Goal: Navigation & Orientation: Find specific page/section

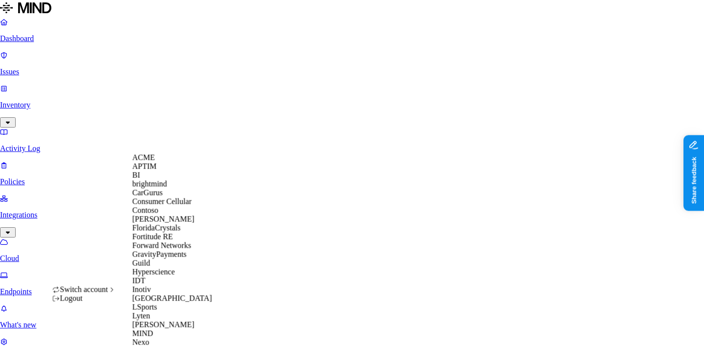
click at [158, 162] on div "ACME" at bounding box center [179, 157] width 95 height 9
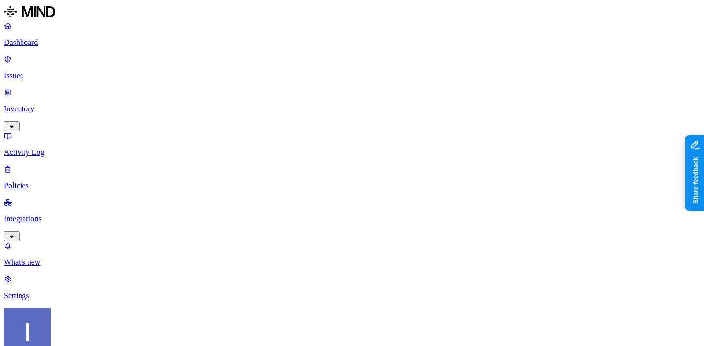
click at [78, 71] on p "Issues" at bounding box center [352, 75] width 696 height 9
click at [82, 105] on p "Inventory" at bounding box center [352, 109] width 696 height 9
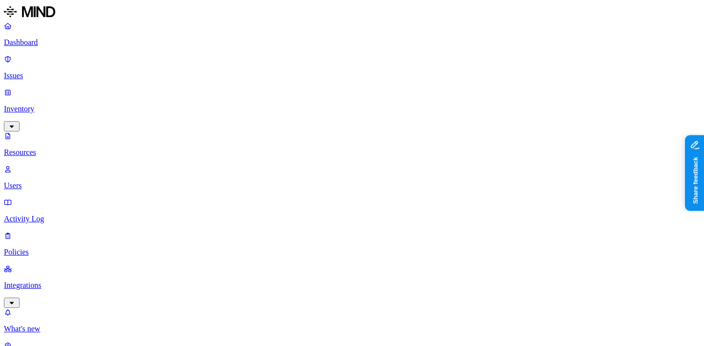
click at [76, 42] on p "Dashboard" at bounding box center [352, 42] width 696 height 9
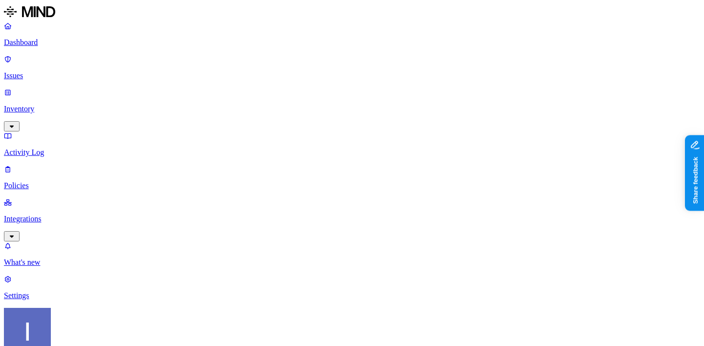
click at [78, 66] on link "Issues" at bounding box center [352, 67] width 696 height 25
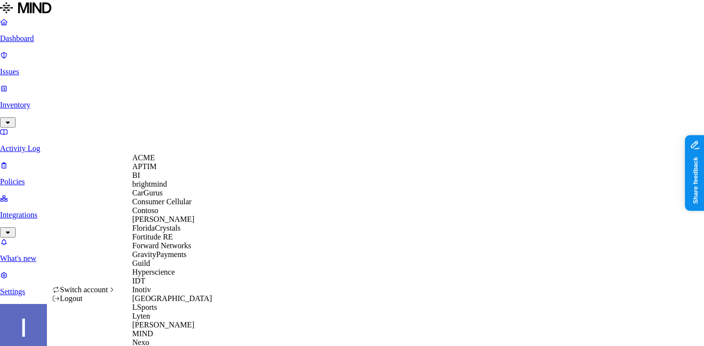
scroll to position [373, 0]
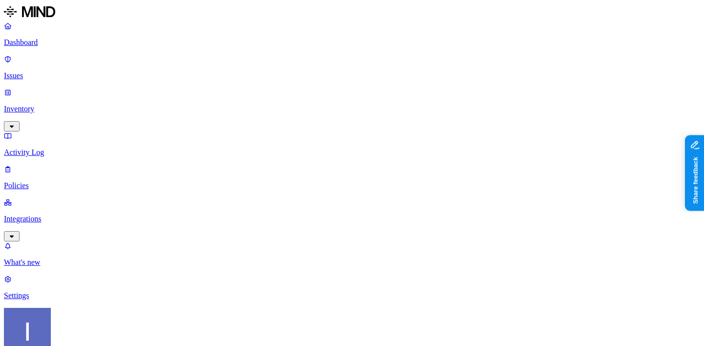
click at [57, 47] on p "Dashboard" at bounding box center [352, 42] width 696 height 9
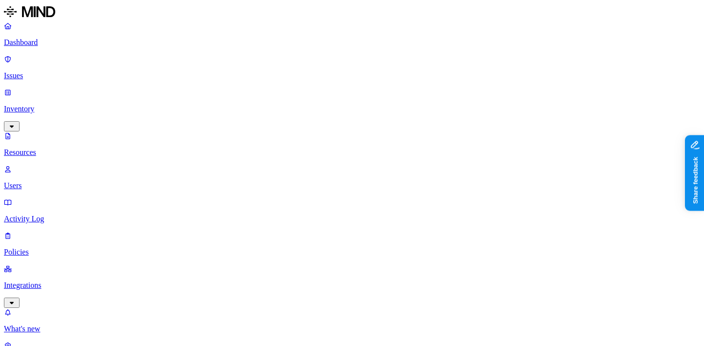
click at [44, 41] on p "Dashboard" at bounding box center [352, 42] width 696 height 9
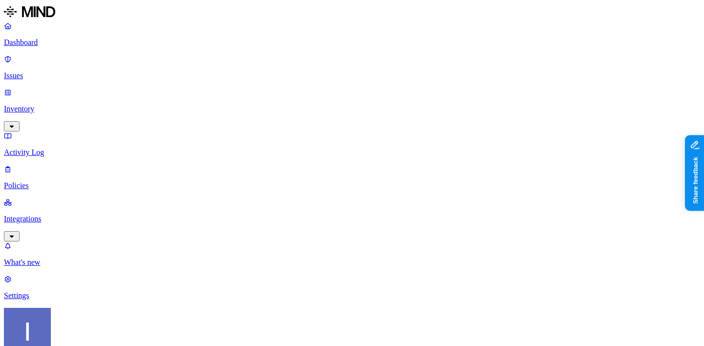
click at [69, 105] on p "Inventory" at bounding box center [352, 109] width 696 height 9
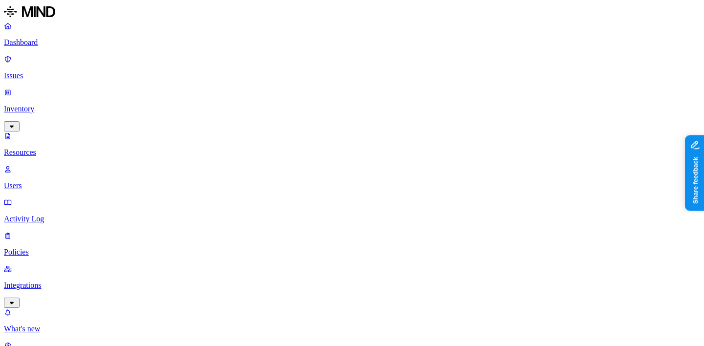
click at [76, 46] on p "Dashboard" at bounding box center [352, 42] width 696 height 9
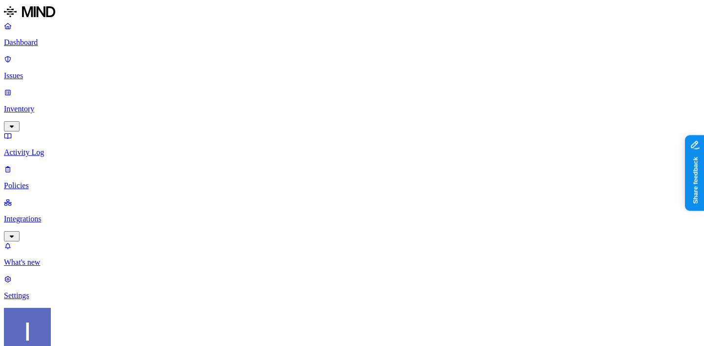
click at [46, 105] on p "Inventory" at bounding box center [352, 109] width 696 height 9
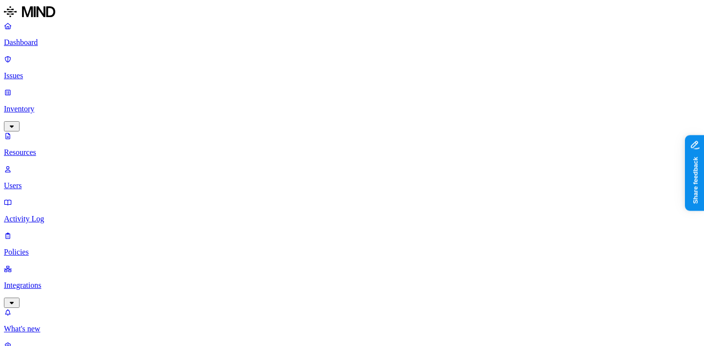
click at [66, 45] on p "Dashboard" at bounding box center [352, 42] width 696 height 9
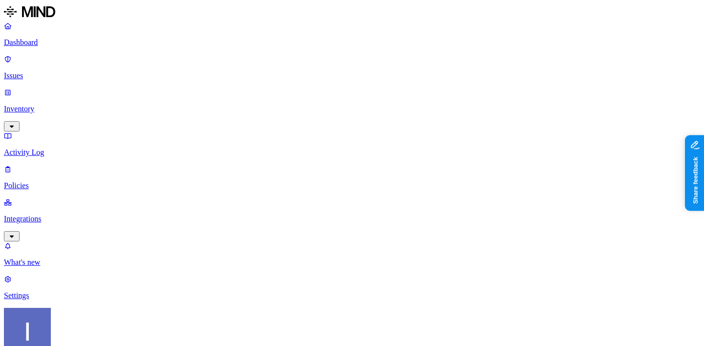
click at [49, 214] on p "Integrations" at bounding box center [352, 218] width 696 height 9
click at [56, 148] on p "Activity Log" at bounding box center [352, 152] width 696 height 9
click at [60, 131] on link "Activity Log" at bounding box center [352, 143] width 696 height 25
click at [62, 71] on p "Issues" at bounding box center [352, 75] width 696 height 9
click at [62, 47] on p "Dashboard" at bounding box center [352, 42] width 696 height 9
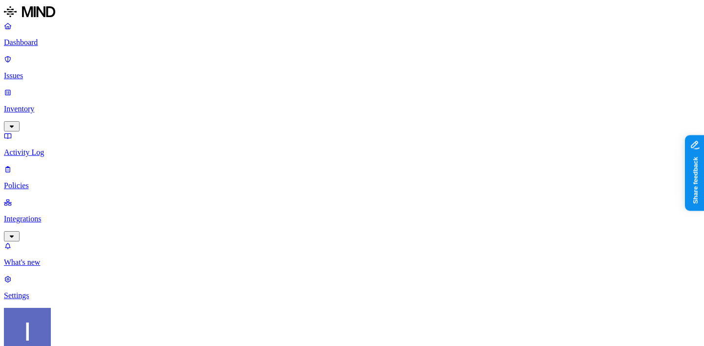
scroll to position [86, 0]
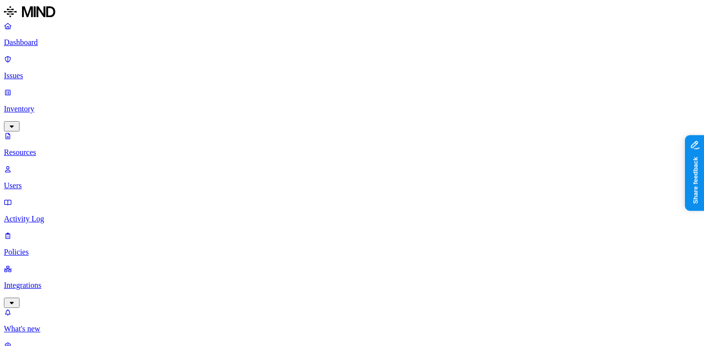
click at [71, 43] on p "Dashboard" at bounding box center [352, 42] width 696 height 9
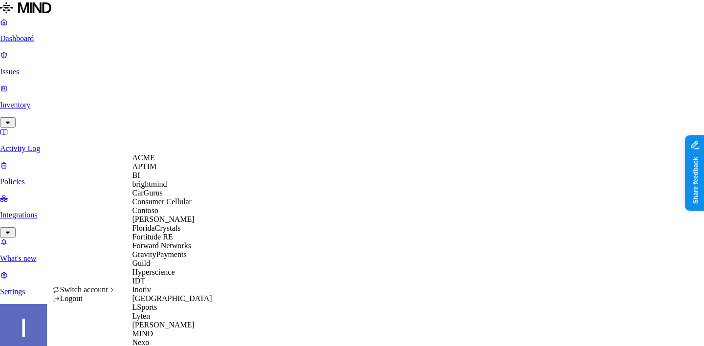
scroll to position [485, 0]
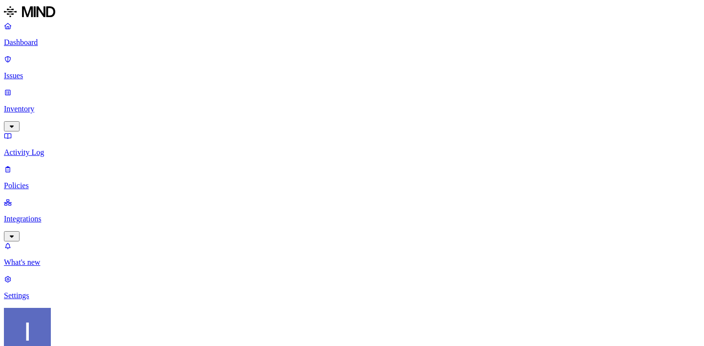
click at [47, 214] on p "Integrations" at bounding box center [352, 218] width 696 height 9
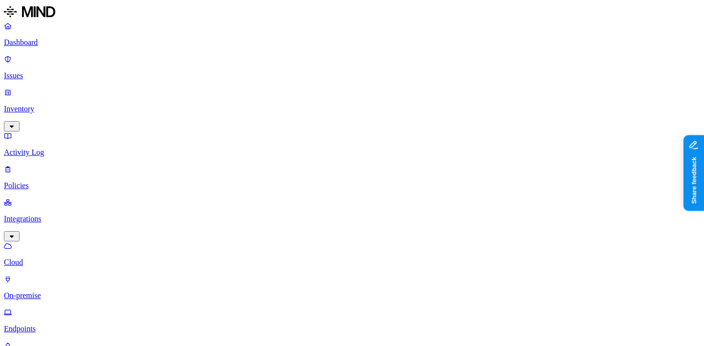
click at [54, 324] on p "Endpoints" at bounding box center [352, 328] width 696 height 9
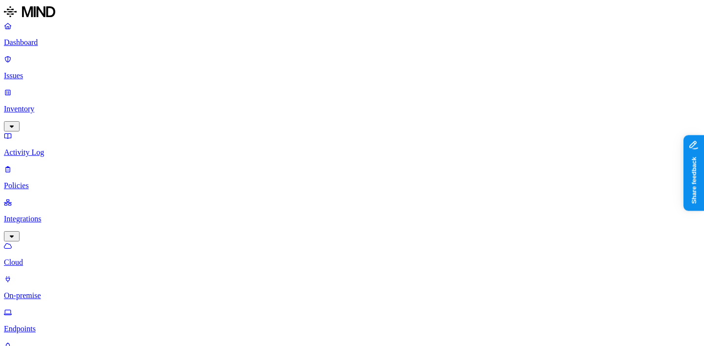
click at [61, 131] on link "Activity Log" at bounding box center [352, 143] width 696 height 25
click at [61, 181] on p "Policies" at bounding box center [352, 185] width 696 height 9
click at [64, 105] on p "Inventory" at bounding box center [352, 109] width 696 height 9
click at [52, 248] on p "Policies" at bounding box center [352, 252] width 696 height 9
click at [69, 105] on p "Inventory" at bounding box center [352, 109] width 696 height 9
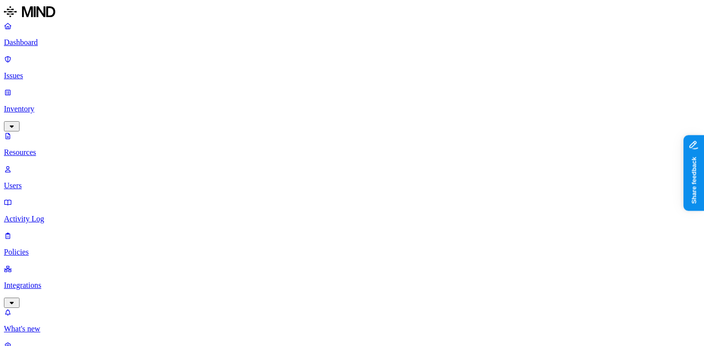
click at [51, 231] on link "Policies" at bounding box center [352, 243] width 696 height 25
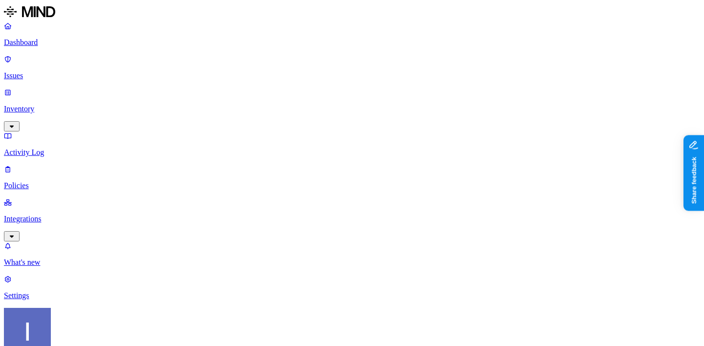
click at [61, 47] on link "Dashboard" at bounding box center [352, 33] width 696 height 25
click at [65, 71] on p "Issues" at bounding box center [352, 75] width 696 height 9
click at [52, 300] on link "Settings" at bounding box center [352, 287] width 696 height 25
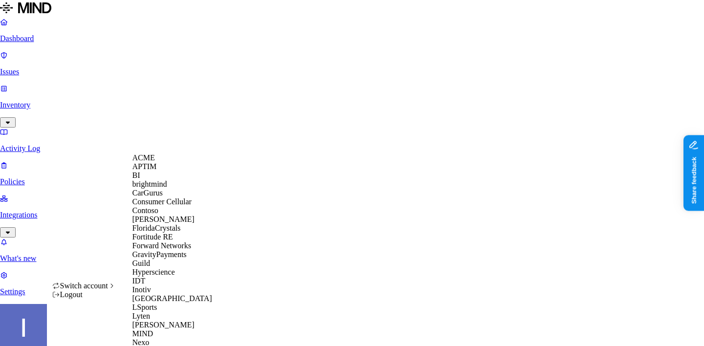
scroll to position [345, 0]
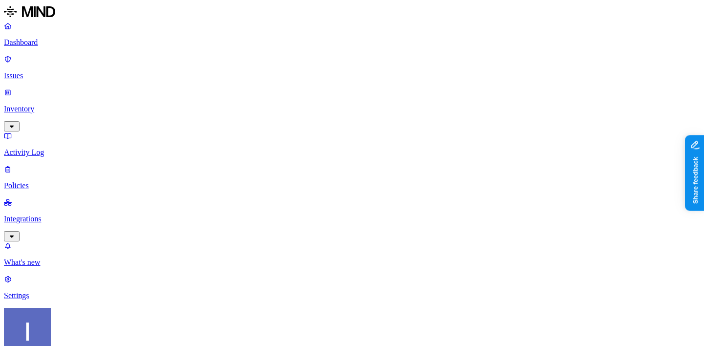
drag, startPoint x: 64, startPoint y: 127, endPoint x: 63, endPoint y: 162, distance: 35.7
click at [64, 214] on p "Integrations" at bounding box center [352, 218] width 696 height 9
click at [64, 291] on p "Endpoints" at bounding box center [352, 295] width 696 height 9
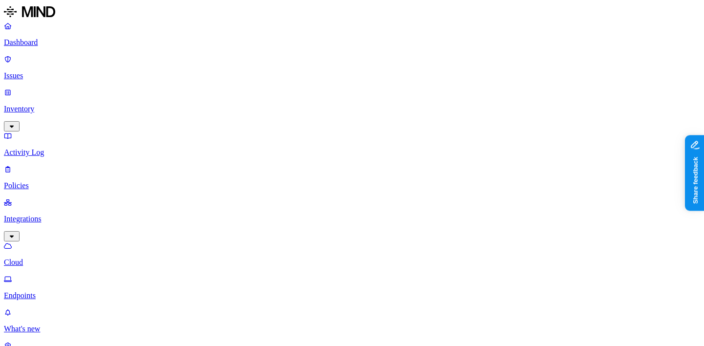
scroll to position [335, 1]
